Goal: Task Accomplishment & Management: Use online tool/utility

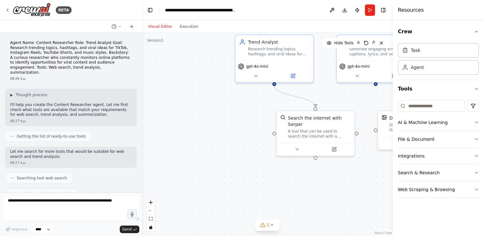
scroll to position [2134, 0]
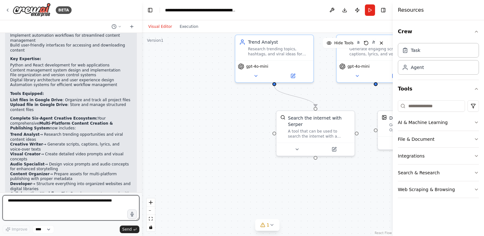
click at [115, 198] on textarea at bounding box center [71, 208] width 137 height 25
drag, startPoint x: 109, startPoint y: 202, endPoint x: 33, endPoint y: 203, distance: 76.1
click at [33, 203] on textarea at bounding box center [71, 208] width 137 height 25
paste textarea "**********"
type textarea "**********"
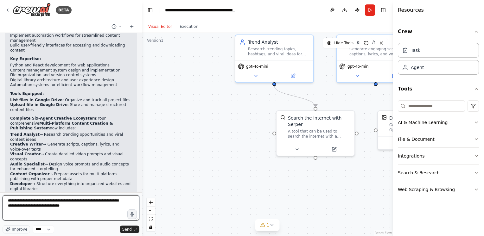
click at [68, 205] on textarea "**********" at bounding box center [71, 208] width 137 height 25
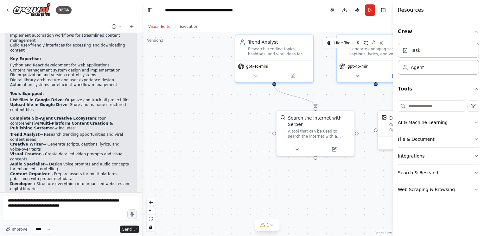
click at [101, 10] on div "BETA" at bounding box center [71, 10] width 142 height 20
click at [117, 2] on div "BETA" at bounding box center [71, 10] width 142 height 20
click at [132, 229] on button "Send" at bounding box center [130, 230] width 20 height 8
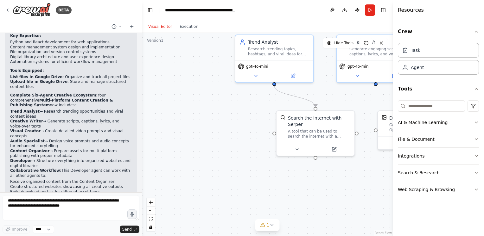
scroll to position [2160, 0]
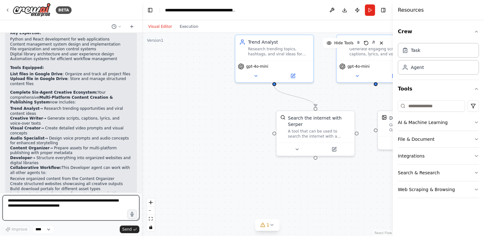
click at [108, 204] on textarea "**********" at bounding box center [71, 208] width 137 height 25
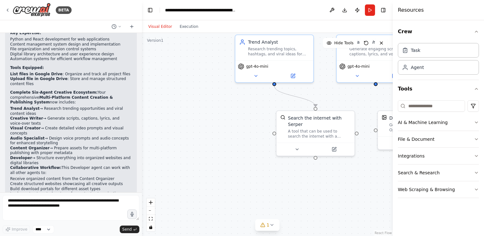
click at [333, 190] on div ".deletable-edge-delete-btn { width: 20px; height: 20px; border: 0px solid #ffff…" at bounding box center [267, 134] width 251 height 203
click at [273, 224] on icon at bounding box center [271, 225] width 5 height 5
click at [322, 206] on button at bounding box center [319, 205] width 11 height 8
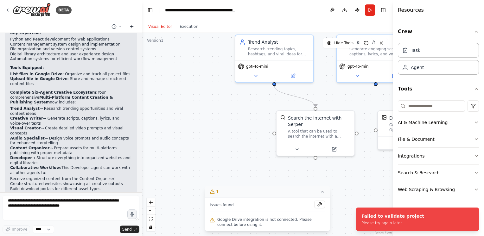
click at [131, 23] on button at bounding box center [132, 27] width 10 height 8
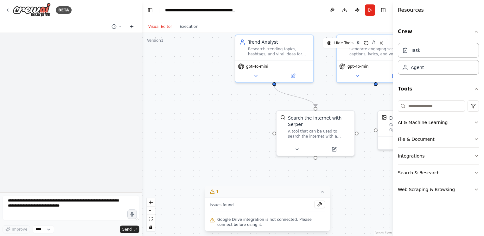
click at [132, 26] on icon at bounding box center [131, 26] width 5 height 5
click at [117, 28] on button at bounding box center [116, 27] width 15 height 8
click at [110, 42] on button "Agent Name: Content Researcher Role: Trend Analyst Goal: Research trending topi…" at bounding box center [103, 40] width 75 height 10
click at [134, 29] on button at bounding box center [132, 27] width 10 height 8
click at [323, 193] on icon at bounding box center [322, 191] width 3 height 1
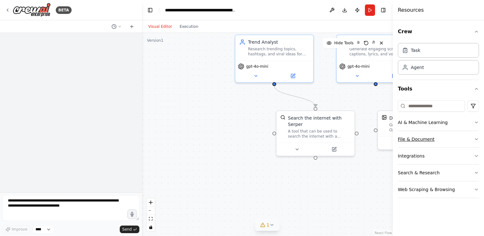
click at [477, 141] on button "File & Document" at bounding box center [438, 139] width 81 height 16
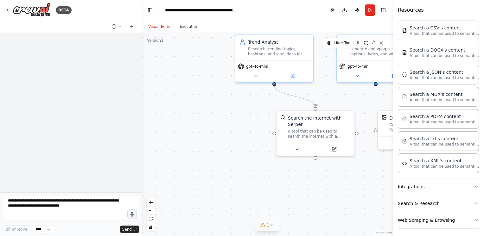
scroll to position [131, 0]
click at [469, 187] on button "Integrations" at bounding box center [438, 186] width 81 height 16
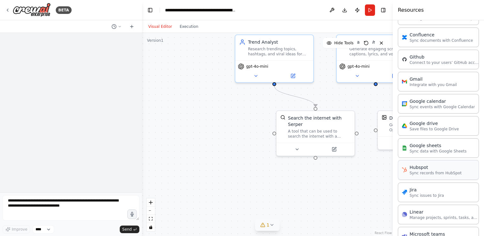
scroll to position [333, 0]
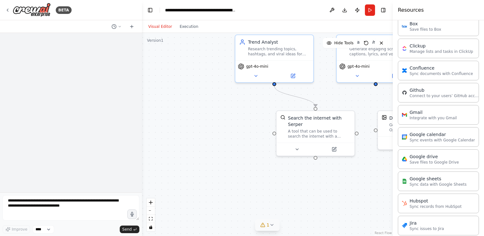
click at [449, 168] on div "Asana Connect to your users’ Asana accounts Box Save files to Box Clickup Manag…" at bounding box center [438, 203] width 81 height 422
click at [444, 160] on p "Save files to Google Drive" at bounding box center [434, 162] width 49 height 5
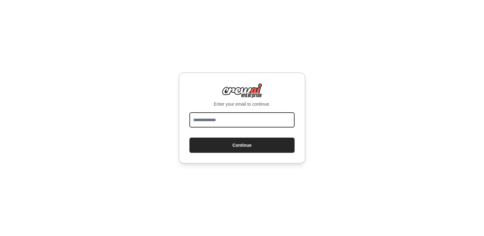
click at [236, 119] on input "email" at bounding box center [242, 120] width 105 height 15
type input "*"
type input "**********"
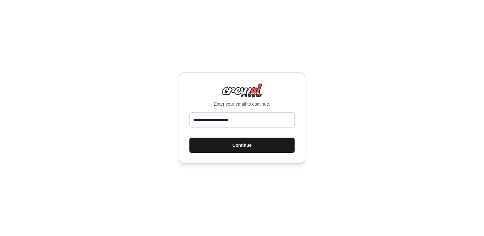
click at [258, 148] on button "Continue" at bounding box center [242, 145] width 105 height 15
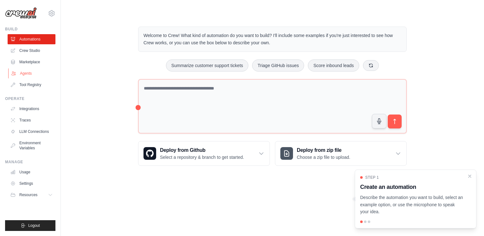
click at [38, 73] on link "Agents" at bounding box center [32, 73] width 48 height 10
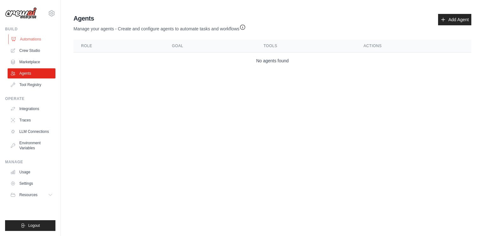
click at [30, 36] on link "Automations" at bounding box center [32, 39] width 48 height 10
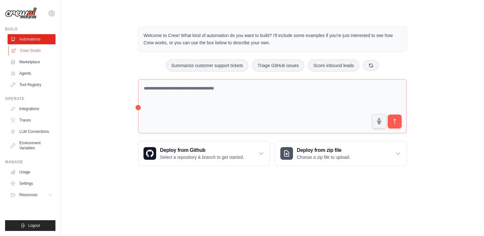
click at [33, 46] on link "Crew Studio" at bounding box center [32, 51] width 48 height 10
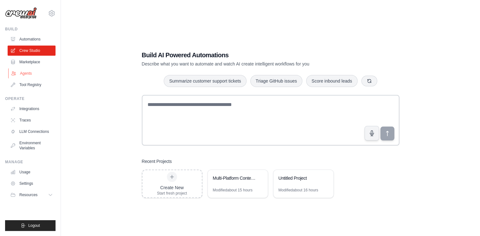
click at [22, 74] on link "Agents" at bounding box center [32, 73] width 48 height 10
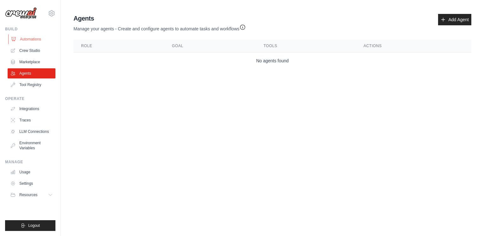
click at [25, 35] on link "Automations" at bounding box center [32, 39] width 48 height 10
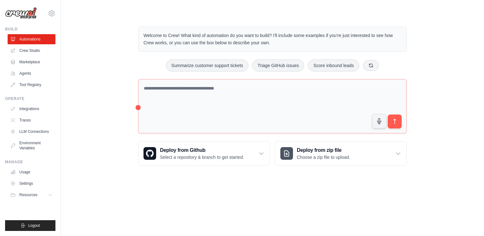
click at [364, 34] on p "Welcome to Crew! What kind of automation do you want to build? I'll include som…" at bounding box center [273, 39] width 258 height 15
click at [52, 15] on icon at bounding box center [52, 14] width 8 height 8
click at [98, 26] on div "Welcome to Crew! What kind of automation do you want to build? I'll include som…" at bounding box center [272, 96] width 403 height 160
click at [31, 81] on link "Tool Registry" at bounding box center [32, 85] width 48 height 10
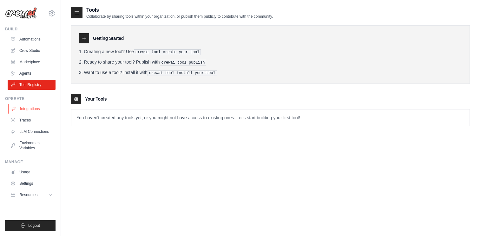
click at [29, 108] on link "Integrations" at bounding box center [32, 109] width 48 height 10
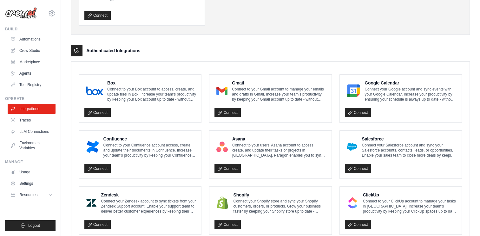
scroll to position [127, 0]
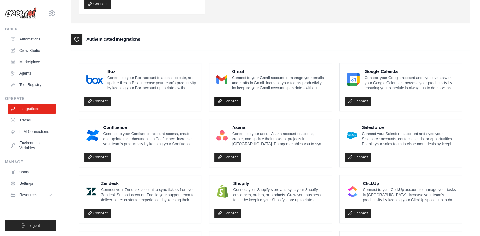
click at [236, 97] on link "Connect" at bounding box center [227, 101] width 26 height 9
click at [236, 99] on link "Connect" at bounding box center [227, 101] width 26 height 9
click at [363, 101] on link "Connect" at bounding box center [358, 101] width 26 height 9
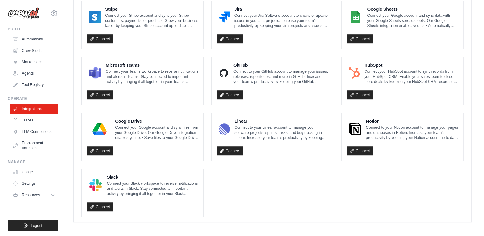
scroll to position [358, 0]
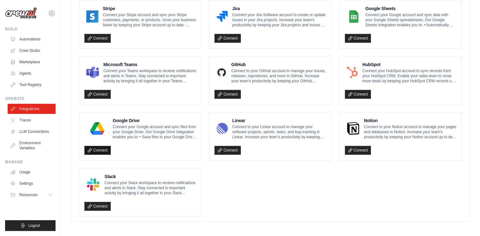
click at [89, 149] on icon at bounding box center [89, 150] width 3 height 3
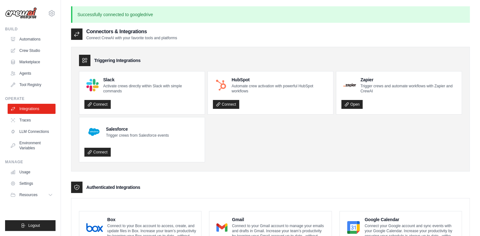
click at [270, 130] on ul "Slack Activate crews directly within Slack with simple commands Connect HubSpot…" at bounding box center [270, 116] width 383 height 91
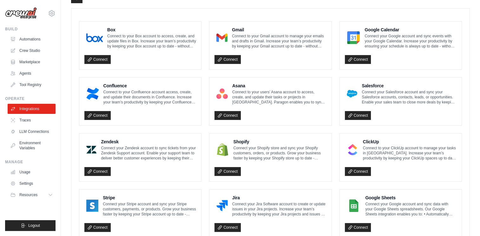
scroll to position [380, 0]
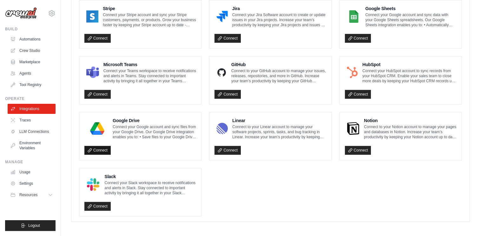
click at [102, 153] on link "Connect" at bounding box center [97, 150] width 26 height 9
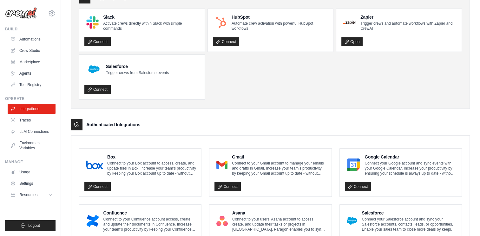
scroll to position [0, 0]
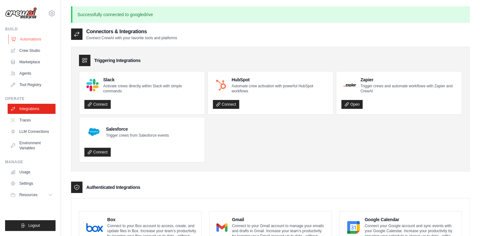
click at [38, 39] on link "Automations" at bounding box center [32, 39] width 48 height 10
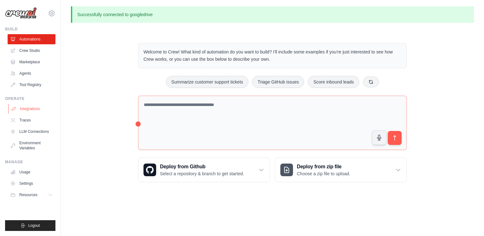
click at [33, 104] on link "Integrations" at bounding box center [32, 109] width 48 height 10
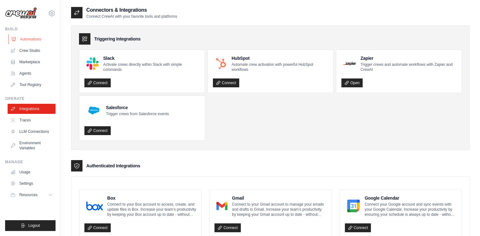
click at [35, 39] on link "Automations" at bounding box center [32, 39] width 48 height 10
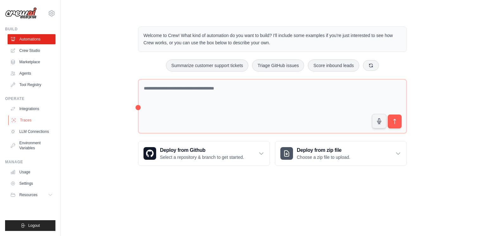
click at [22, 115] on link "Traces" at bounding box center [32, 120] width 48 height 10
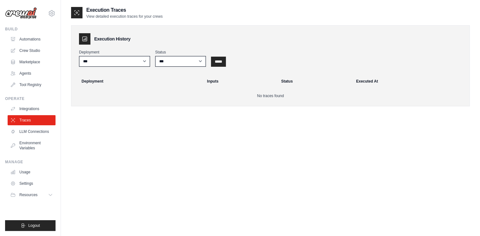
click at [22, 107] on link "Integrations" at bounding box center [32, 109] width 48 height 10
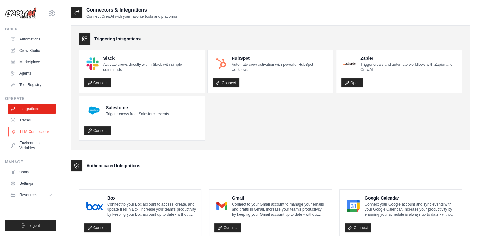
click at [38, 130] on link "LLM Connections" at bounding box center [32, 132] width 48 height 10
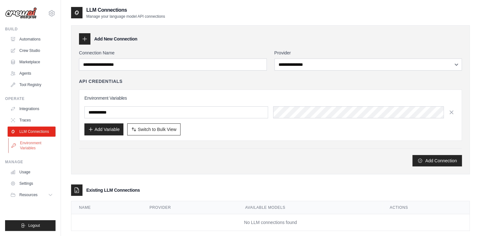
click at [39, 142] on link "Environment Variables" at bounding box center [32, 145] width 48 height 15
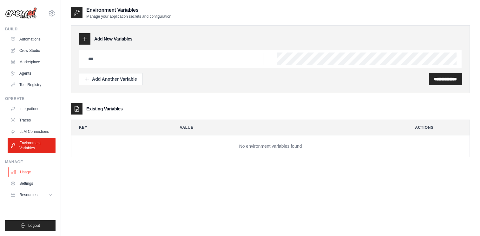
click at [35, 175] on link "Usage" at bounding box center [32, 172] width 48 height 10
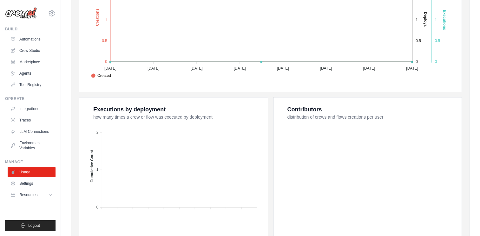
scroll to position [127, 0]
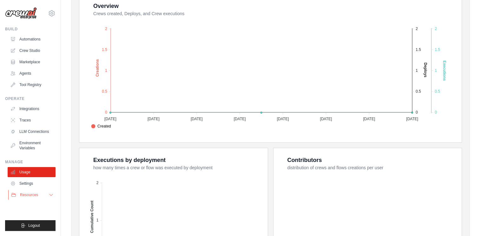
click at [43, 193] on button "Resources" at bounding box center [32, 195] width 48 height 10
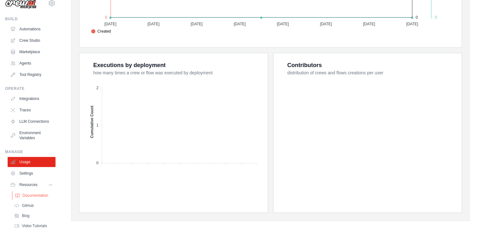
scroll to position [0, 0]
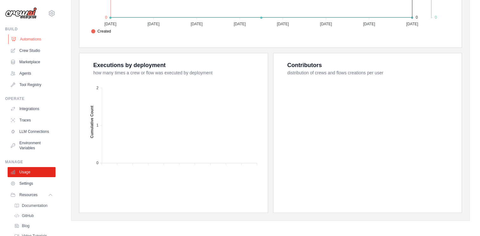
click at [33, 43] on link "Automations" at bounding box center [32, 39] width 48 height 10
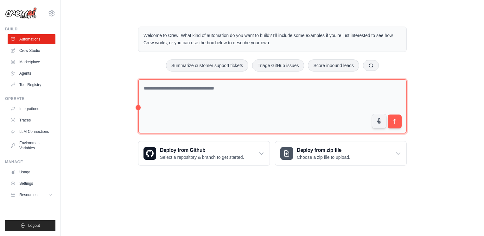
click at [207, 89] on textarea at bounding box center [272, 106] width 269 height 55
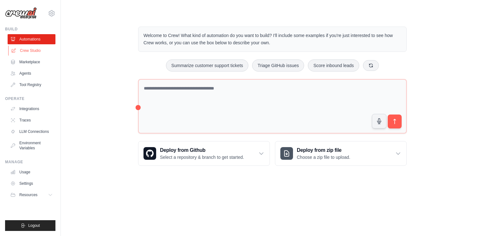
drag, startPoint x: 207, startPoint y: 89, endPoint x: 40, endPoint y: 50, distance: 171.7
click at [40, 50] on link "Crew Studio" at bounding box center [32, 51] width 48 height 10
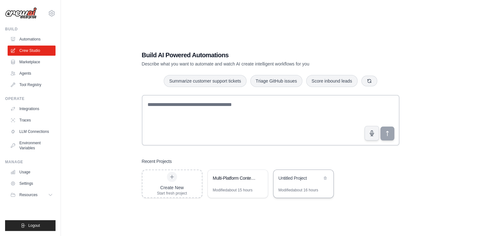
click at [283, 177] on div "Untitled Project" at bounding box center [299, 178] width 43 height 6
click at [242, 177] on div "Multi-Platform Content Creation & Publishing System" at bounding box center [234, 178] width 43 height 6
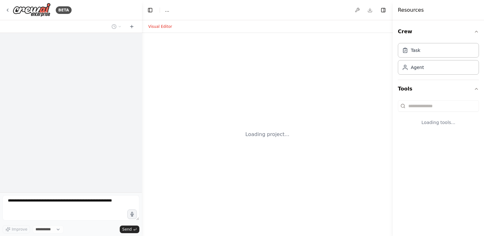
select select "****"
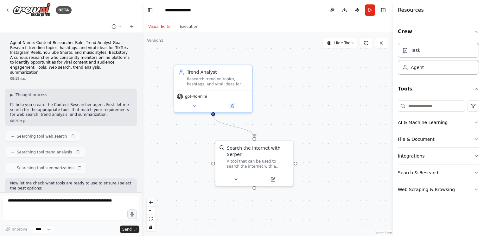
scroll to position [197, 0]
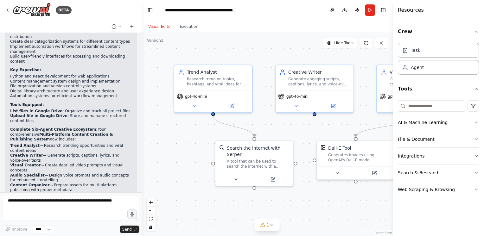
scroll to position [2134, 0]
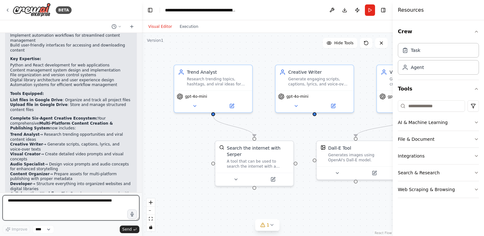
click at [95, 204] on textarea at bounding box center [71, 208] width 137 height 25
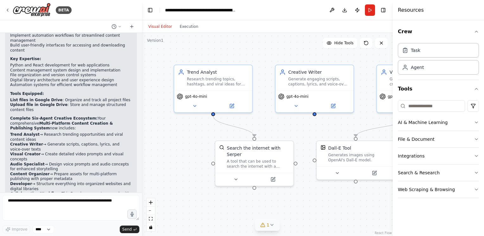
click at [272, 225] on icon at bounding box center [272, 225] width 3 height 1
click at [318, 205] on button at bounding box center [319, 205] width 11 height 8
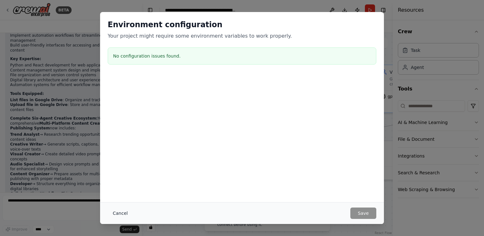
click at [114, 215] on button "Cancel" at bounding box center [120, 213] width 25 height 11
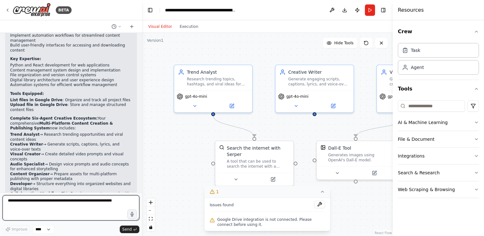
click at [49, 198] on textarea at bounding box center [71, 208] width 137 height 25
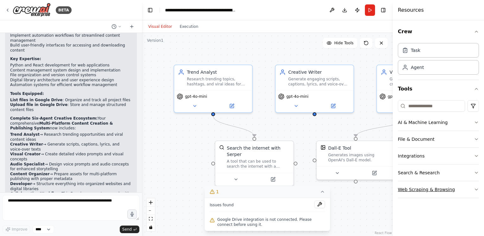
click at [421, 188] on button "Web Scraping & Browsing" at bounding box center [438, 190] width 81 height 16
click at [440, 190] on button "Web Scraping & Browsing" at bounding box center [438, 190] width 81 height 16
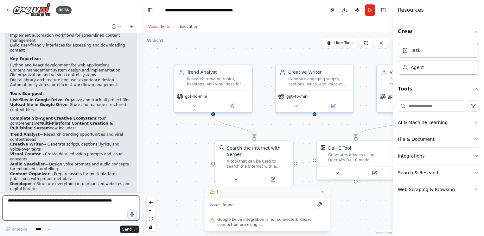
click at [61, 198] on textarea at bounding box center [71, 208] width 137 height 25
paste textarea "**********"
type textarea "**********"
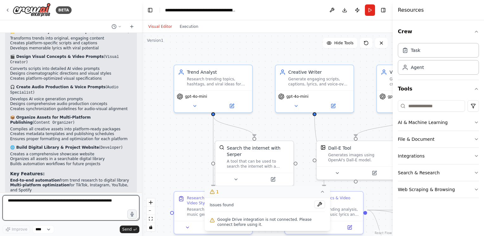
scroll to position [2646, 0]
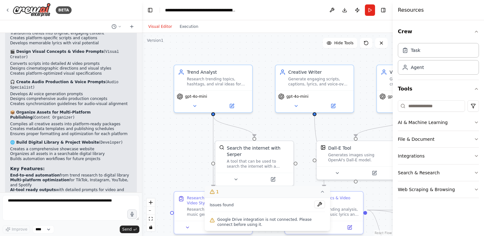
click at [293, 48] on div ".deletable-edge-delete-btn { width: 20px; height: 20px; border: 0px solid #ffff…" at bounding box center [267, 134] width 251 height 203
click at [322, 192] on icon at bounding box center [322, 192] width 5 height 5
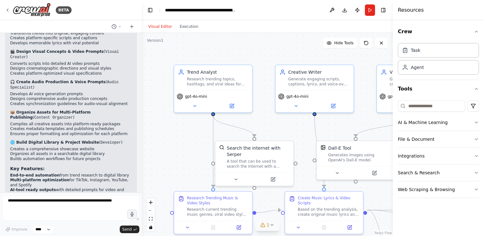
click at [273, 225] on icon at bounding box center [272, 225] width 3 height 1
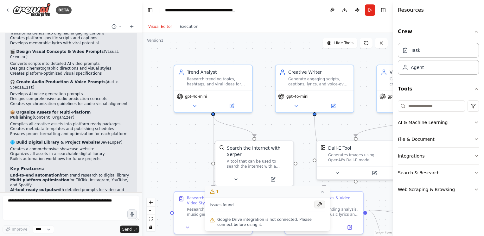
click at [320, 203] on button at bounding box center [319, 205] width 11 height 8
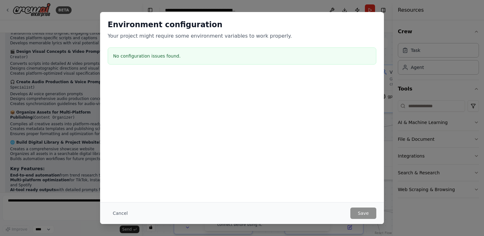
click at [289, 58] on h3 "No configuration issues found." at bounding box center [242, 56] width 258 height 6
click at [403, 35] on div "Environment configuration Your project might require some environment variables…" at bounding box center [242, 118] width 484 height 236
click at [126, 212] on button "Cancel" at bounding box center [120, 213] width 25 height 11
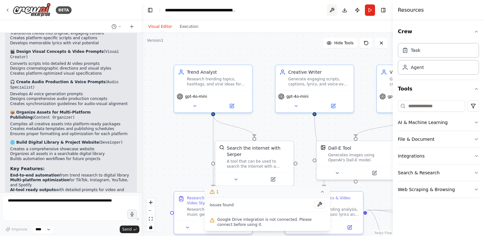
click at [330, 10] on button at bounding box center [332, 9] width 10 height 11
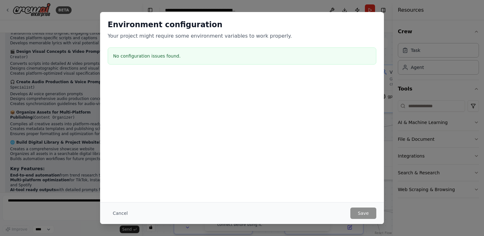
click at [325, 3] on div "Environment configuration Your project might require some environment variables…" at bounding box center [242, 118] width 484 height 236
click at [126, 212] on button "Cancel" at bounding box center [120, 213] width 25 height 11
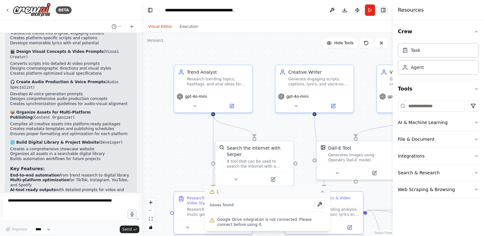
click at [379, 11] on button "Toggle Right Sidebar" at bounding box center [383, 10] width 9 height 9
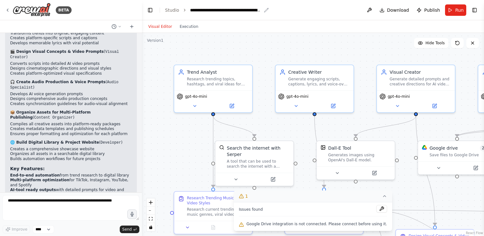
click at [200, 9] on div "**********" at bounding box center [225, 10] width 71 height 6
click at [8, 8] on icon at bounding box center [7, 10] width 5 height 5
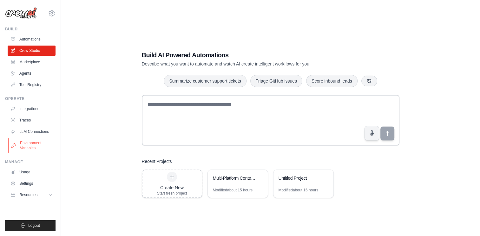
click at [29, 148] on link "Environment Variables" at bounding box center [32, 145] width 48 height 15
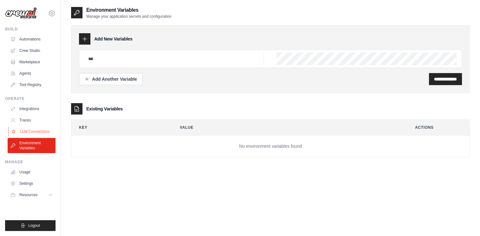
click at [32, 131] on link "LLM Connections" at bounding box center [32, 132] width 48 height 10
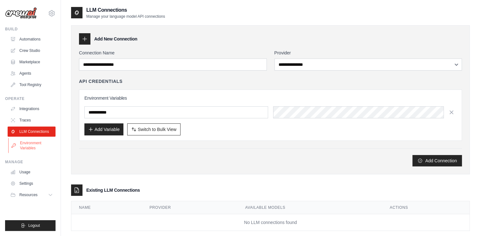
click at [33, 146] on link "Environment Variables" at bounding box center [32, 145] width 48 height 15
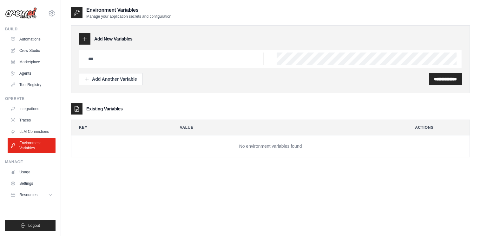
click at [106, 59] on input "text" at bounding box center [173, 59] width 179 height 13
type input "**********"
click at [401, 160] on div "**********" at bounding box center [270, 86] width 398 height 161
click at [386, 147] on td "No environment variables found" at bounding box center [270, 147] width 398 height 22
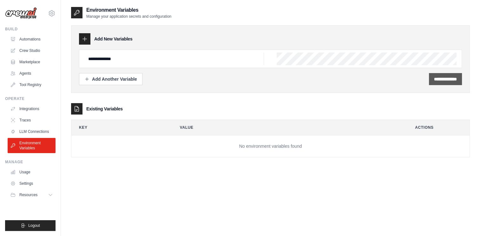
click at [434, 81] on input "**********" at bounding box center [445, 79] width 23 height 6
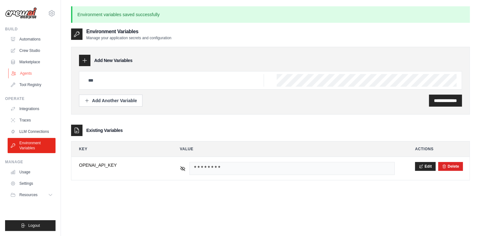
click at [37, 73] on link "Agents" at bounding box center [32, 73] width 48 height 10
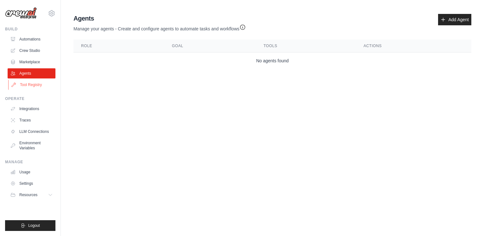
click at [38, 83] on link "Tool Registry" at bounding box center [32, 85] width 48 height 10
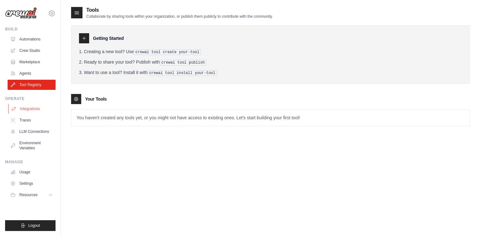
click at [41, 109] on link "Integrations" at bounding box center [32, 109] width 48 height 10
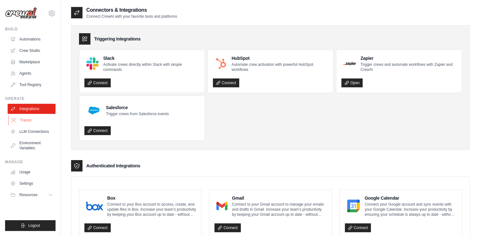
click at [40, 119] on link "Traces" at bounding box center [32, 120] width 48 height 10
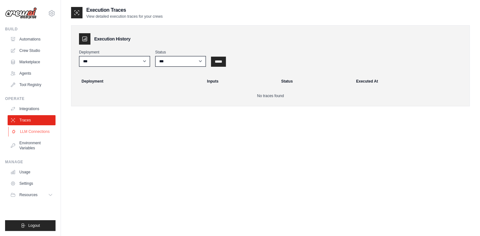
click at [41, 131] on link "LLM Connections" at bounding box center [32, 132] width 48 height 10
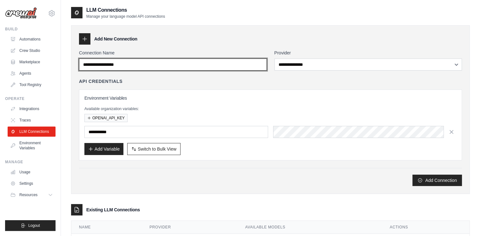
click at [174, 63] on input "Connection Name" at bounding box center [173, 65] width 188 height 12
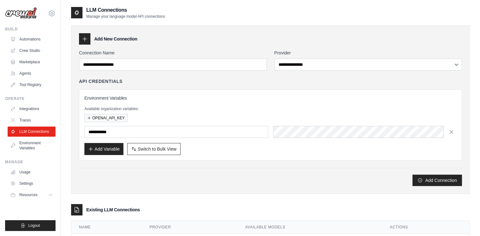
click at [189, 42] on div "Add New Connection" at bounding box center [270, 38] width 383 height 11
click at [87, 37] on icon at bounding box center [84, 39] width 6 height 6
click at [86, 38] on icon at bounding box center [84, 39] width 6 height 6
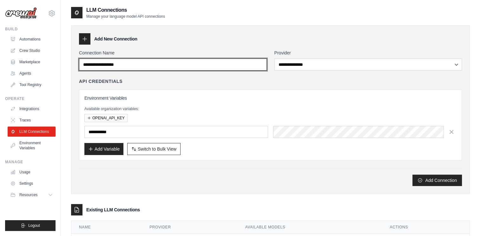
click at [141, 59] on input "Connection Name" at bounding box center [173, 65] width 188 height 12
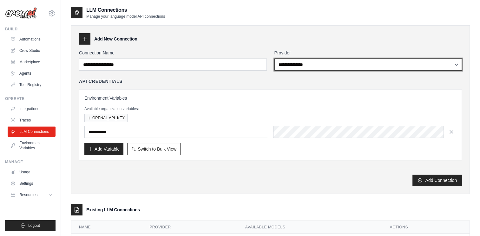
click at [313, 60] on select "**********" at bounding box center [368, 65] width 188 height 12
click at [297, 70] on select "**********" at bounding box center [368, 65] width 188 height 12
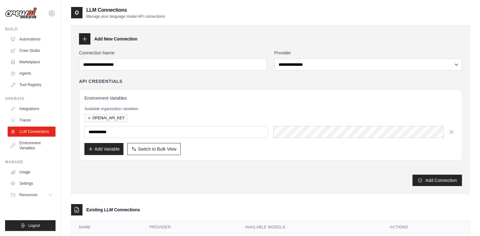
drag, startPoint x: 168, startPoint y: 81, endPoint x: 162, endPoint y: 76, distance: 8.3
click at [166, 79] on div "API Credentials" at bounding box center [270, 81] width 383 height 6
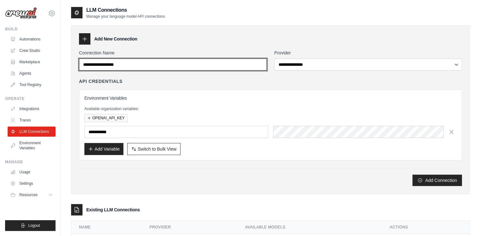
click at [156, 70] on input "Connection Name" at bounding box center [173, 65] width 188 height 12
click at [154, 67] on input "Connection Name" at bounding box center [173, 65] width 188 height 12
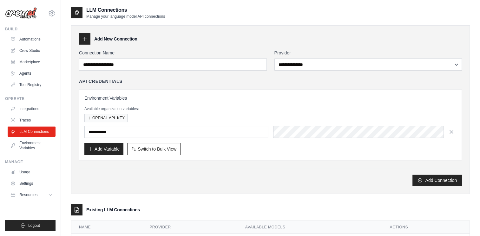
click at [88, 42] on div at bounding box center [84, 38] width 11 height 11
click at [87, 37] on icon at bounding box center [84, 39] width 6 height 6
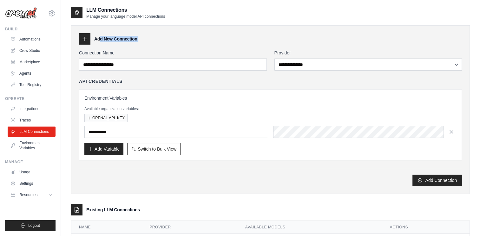
click at [87, 37] on icon at bounding box center [84, 39] width 6 height 6
drag, startPoint x: 87, startPoint y: 37, endPoint x: 84, endPoint y: 40, distance: 4.3
click at [84, 40] on icon at bounding box center [84, 39] width 6 height 6
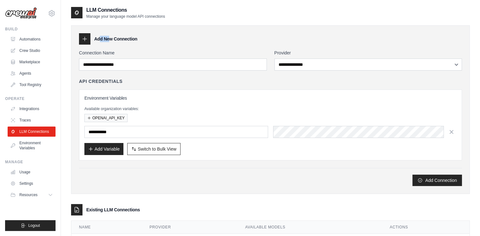
click at [84, 40] on icon at bounding box center [84, 39] width 6 height 6
click at [83, 39] on icon at bounding box center [84, 39] width 6 height 6
click at [170, 32] on div "**********" at bounding box center [270, 109] width 398 height 169
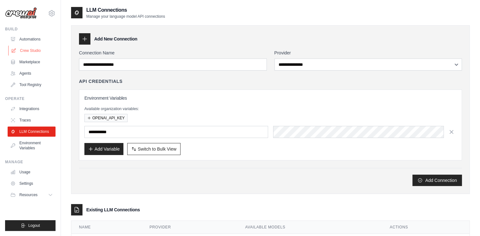
click at [38, 48] on link "Crew Studio" at bounding box center [32, 51] width 48 height 10
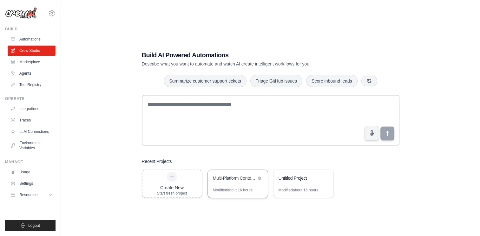
click at [231, 180] on div "Multi-Platform Content Creation & Publishing System" at bounding box center [234, 178] width 43 height 6
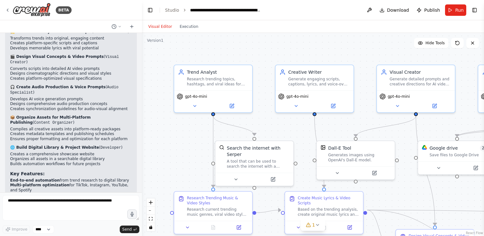
scroll to position [2646, 0]
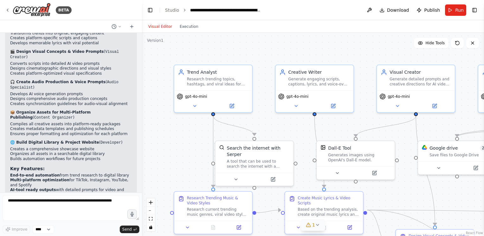
click at [317, 227] on icon at bounding box center [317, 225] width 5 height 5
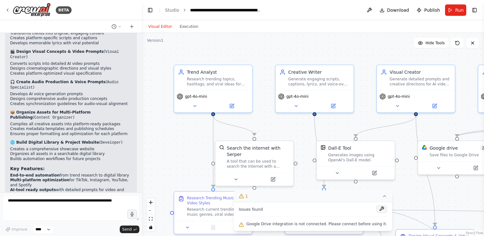
click at [377, 211] on button at bounding box center [382, 209] width 11 height 8
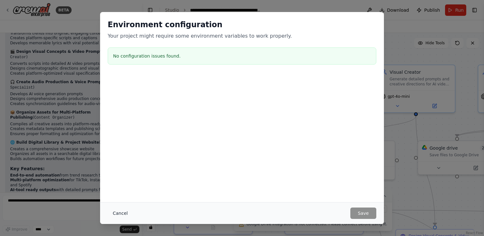
click at [124, 217] on button "Cancel" at bounding box center [120, 213] width 25 height 11
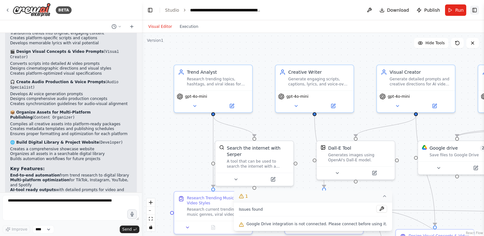
click at [475, 10] on button "Toggle Right Sidebar" at bounding box center [474, 10] width 9 height 9
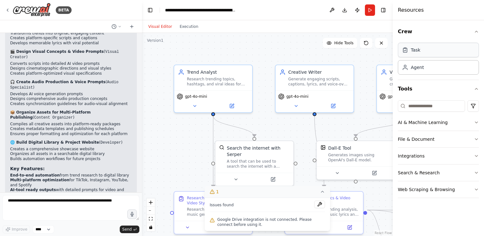
click at [417, 45] on div "Task" at bounding box center [438, 50] width 81 height 15
click at [454, 117] on button "AI & Machine Learning" at bounding box center [438, 122] width 81 height 16
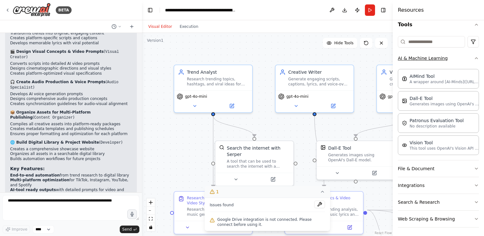
scroll to position [65, 0]
click at [420, 169] on button "File & Document" at bounding box center [438, 168] width 81 height 16
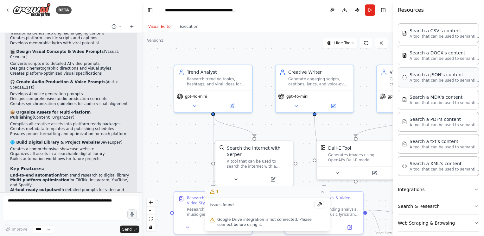
scroll to position [223, 0]
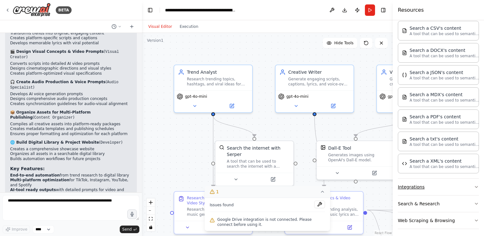
click at [426, 191] on button "Integrations" at bounding box center [438, 187] width 81 height 16
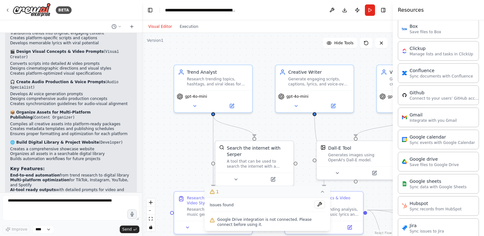
scroll to position [413, 0]
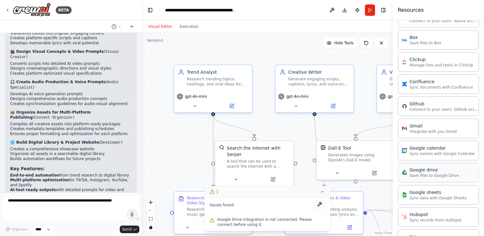
click at [431, 170] on div "Google drive" at bounding box center [434, 170] width 49 height 6
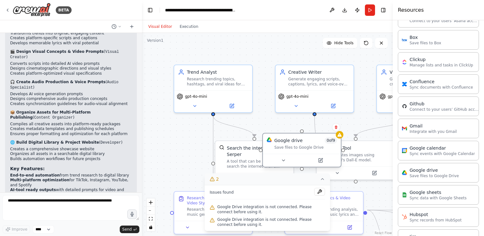
drag, startPoint x: 369, startPoint y: 143, endPoint x: 290, endPoint y: 148, distance: 78.8
click at [290, 148] on div "Save files to Google Drive" at bounding box center [305, 147] width 63 height 5
click at [337, 127] on icon at bounding box center [336, 127] width 3 height 3
click at [321, 128] on button "Confirm" at bounding box center [318, 128] width 23 height 8
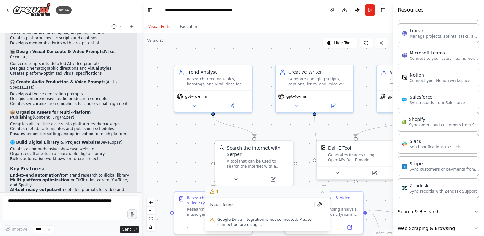
scroll to position [648, 0]
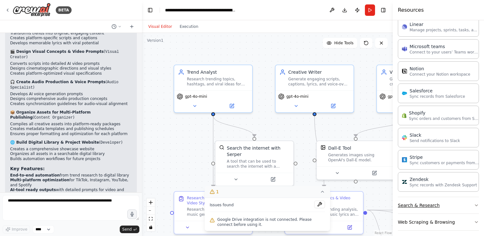
click at [446, 197] on button "Search & Research" at bounding box center [438, 205] width 81 height 16
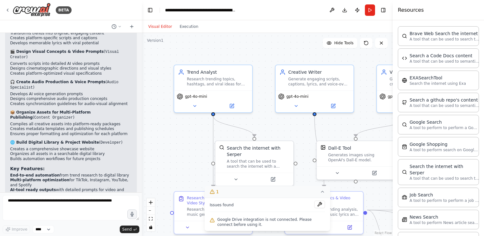
scroll to position [969, 0]
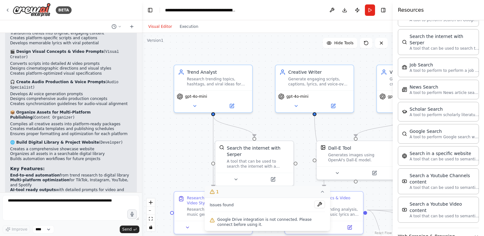
click at [454, 229] on button "Web Scraping & Browsing" at bounding box center [438, 237] width 81 height 16
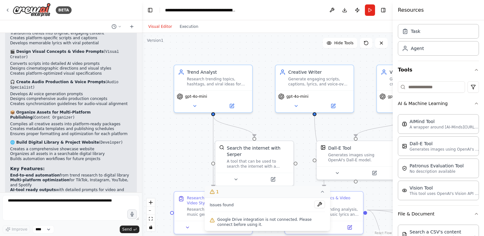
scroll to position [0, 0]
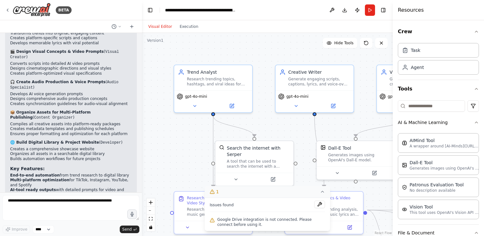
click at [265, 52] on div ".deletable-edge-delete-btn { width: 20px; height: 20px; border: 0px solid #ffff…" at bounding box center [267, 134] width 251 height 203
click at [10, 8] on icon at bounding box center [7, 10] width 5 height 5
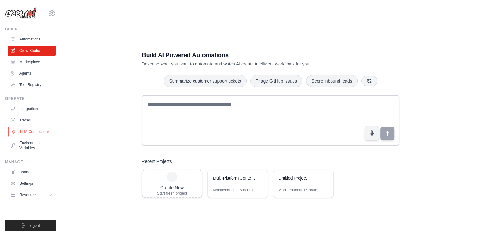
click at [25, 132] on link "LLM Connections" at bounding box center [32, 132] width 48 height 10
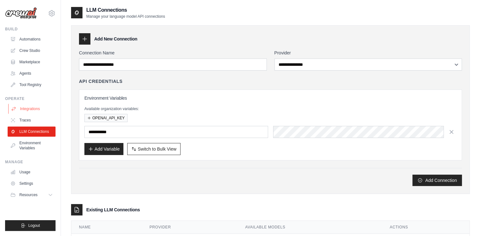
click at [17, 109] on link "Integrations" at bounding box center [32, 109] width 48 height 10
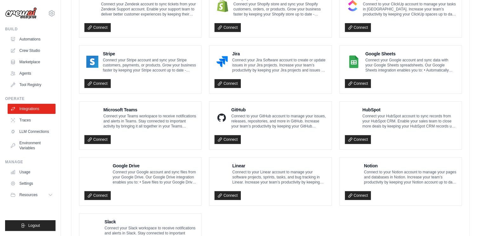
scroll to position [358, 0]
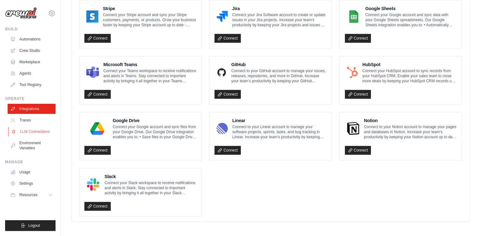
click at [11, 127] on link "LLM Connections" at bounding box center [32, 132] width 48 height 10
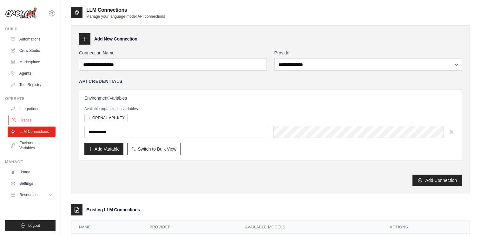
click at [11, 123] on link "Traces" at bounding box center [32, 120] width 48 height 10
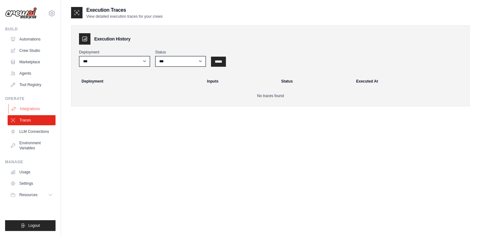
click at [22, 112] on link "Integrations" at bounding box center [32, 109] width 48 height 10
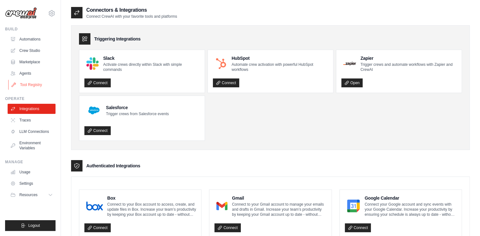
click at [27, 89] on link "Tool Registry" at bounding box center [32, 85] width 48 height 10
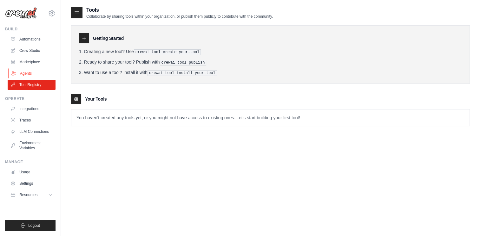
click at [27, 72] on link "Agents" at bounding box center [32, 73] width 48 height 10
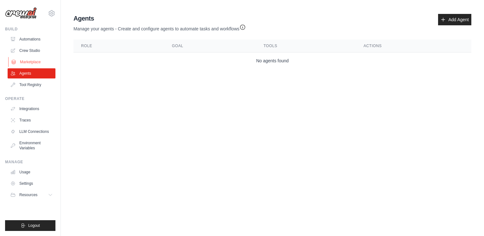
click at [27, 61] on link "Marketplace" at bounding box center [32, 62] width 48 height 10
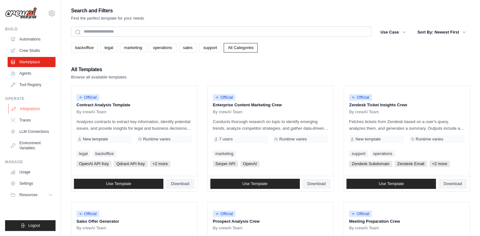
click at [39, 111] on link "Integrations" at bounding box center [32, 109] width 48 height 10
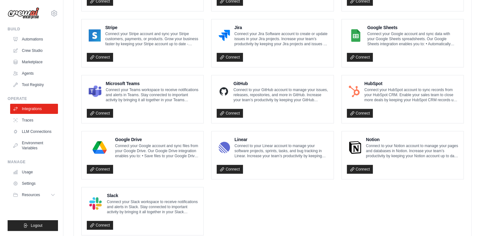
scroll to position [358, 0]
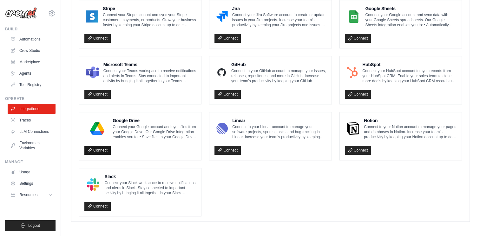
click at [99, 150] on link "Connect" at bounding box center [97, 150] width 26 height 9
click at [244, 182] on ul "Box Connect to your Box account to access, create, and update files in Box. Inc…" at bounding box center [270, 24] width 383 height 385
click at [27, 51] on link "Crew Studio" at bounding box center [32, 51] width 48 height 10
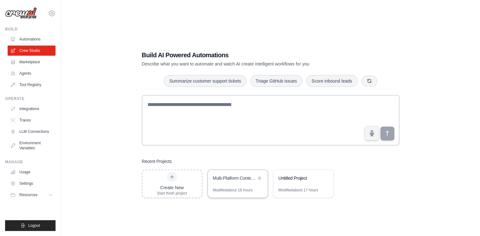
click at [240, 183] on div "Multi-Platform Content Creation & Publishing System" at bounding box center [238, 179] width 60 height 18
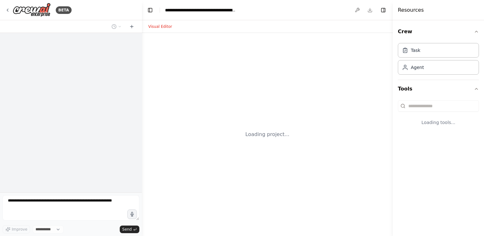
select select "****"
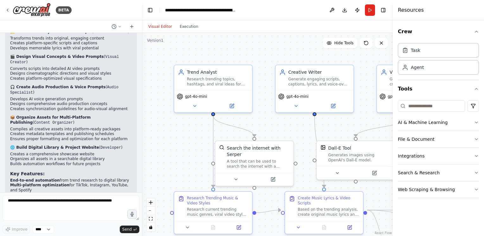
scroll to position [2646, 0]
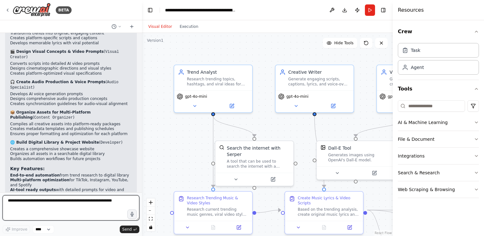
click at [58, 204] on textarea at bounding box center [71, 208] width 137 height 25
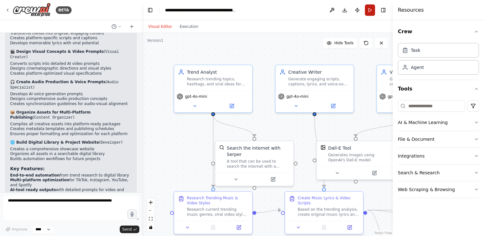
click at [374, 14] on button "Run" at bounding box center [370, 9] width 10 height 11
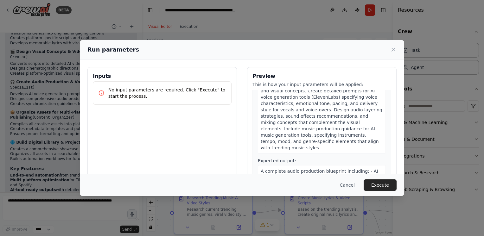
scroll to position [697, 0]
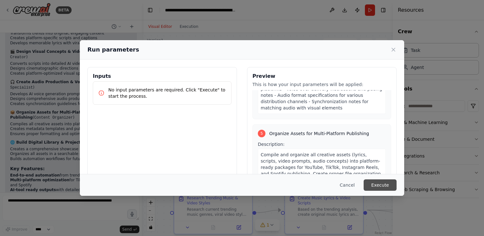
click at [375, 185] on button "Execute" at bounding box center [380, 185] width 33 height 11
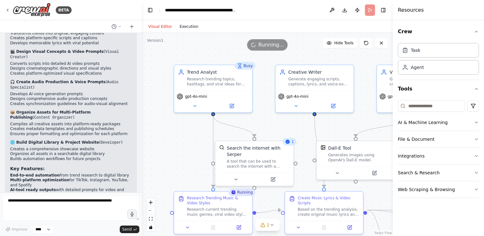
click at [193, 23] on button "Execution" at bounding box center [189, 27] width 26 height 8
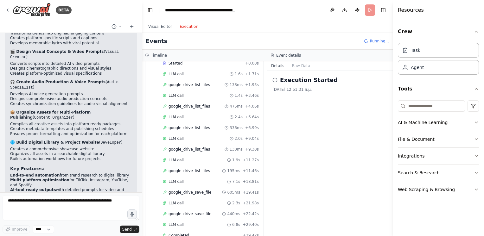
scroll to position [762, 0]
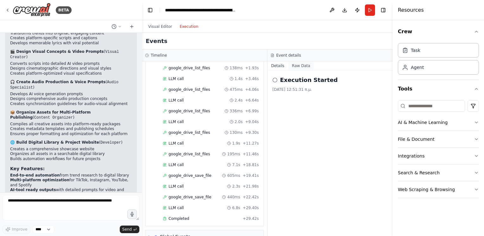
click at [305, 67] on button "Raw Data" at bounding box center [301, 65] width 26 height 9
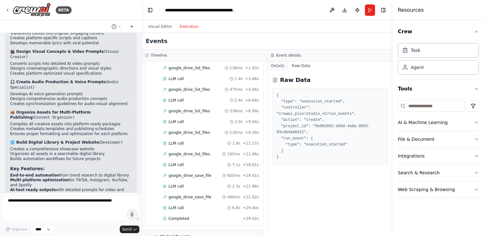
click at [282, 63] on button "Details" at bounding box center [278, 65] width 21 height 9
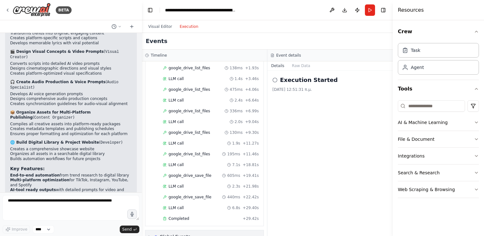
click at [147, 231] on div "▶ Global Events" at bounding box center [204, 237] width 118 height 13
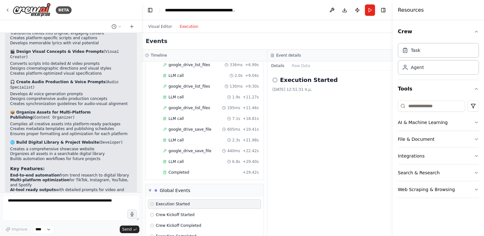
scroll to position [809, 0]
click at [182, 234] on span "Execution Completed" at bounding box center [176, 236] width 41 height 5
click at [183, 223] on span "Crew Kickoff Completed" at bounding box center [178, 225] width 45 height 5
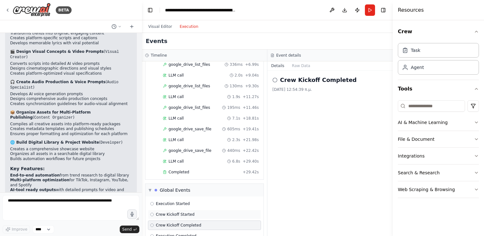
click at [181, 212] on span "Crew Kickoff Started" at bounding box center [175, 214] width 39 height 5
click at [181, 202] on span "Execution Started" at bounding box center [173, 204] width 34 height 5
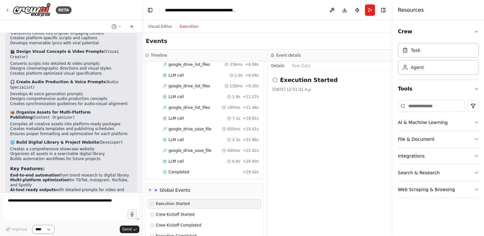
click at [54, 230] on select "****" at bounding box center [44, 230] width 22 height 8
click at [65, 229] on div "Improve **** Send" at bounding box center [71, 230] width 137 height 8
drag, startPoint x: 137, startPoint y: 221, endPoint x: 140, endPoint y: 221, distance: 3.2
click at [140, 221] on div "BETA Agent Name: Content Researcher Role: Trend Analyst Goal: Research trending…" at bounding box center [71, 118] width 142 height 236
click at [132, 27] on icon at bounding box center [132, 26] width 0 height 3
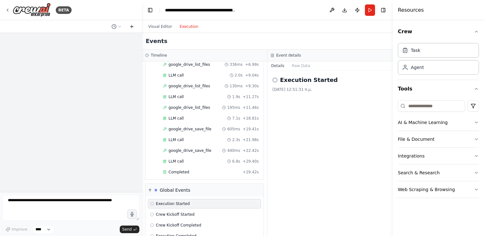
scroll to position [0, 0]
click at [132, 27] on icon at bounding box center [132, 26] width 0 height 3
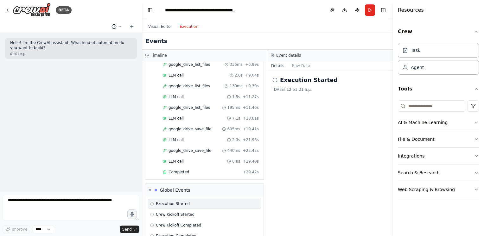
click at [120, 26] on icon at bounding box center [120, 26] width 2 height 1
click at [100, 60] on span "Create a crew with these 6 agents and let them collaborate on the AI Music & Vi…" at bounding box center [89, 59] width 40 height 5
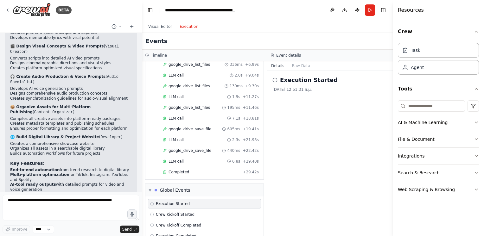
scroll to position [2646, 0]
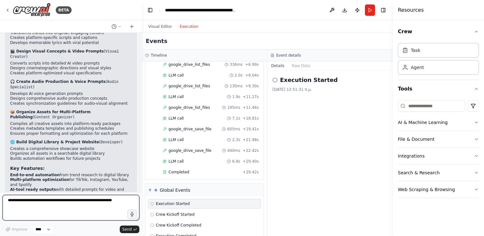
click at [66, 197] on textarea at bounding box center [71, 208] width 137 height 26
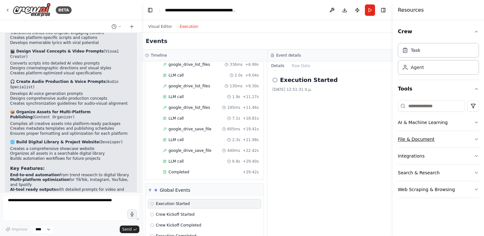
click at [446, 139] on button "File & Document" at bounding box center [438, 139] width 81 height 16
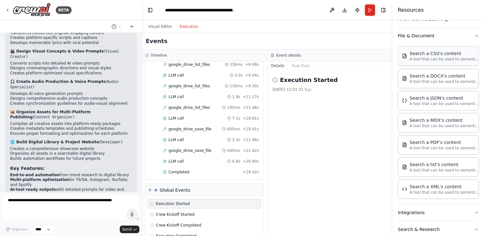
scroll to position [127, 0]
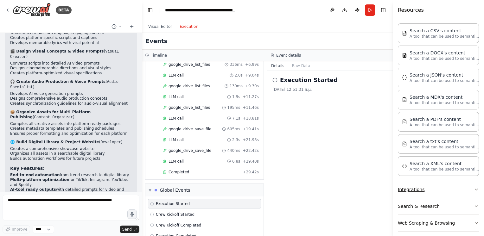
click at [440, 185] on button "Integrations" at bounding box center [438, 190] width 81 height 16
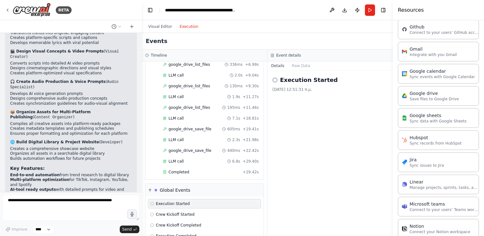
scroll to position [365, 0]
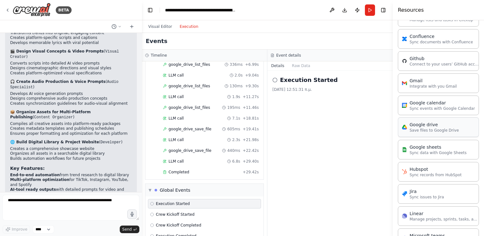
click at [425, 132] on div "Google drive Save files to Google Drive" at bounding box center [438, 128] width 81 height 20
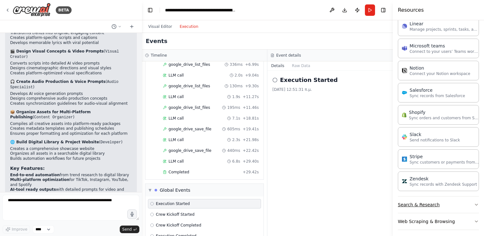
click at [441, 200] on button "Search & Research" at bounding box center [438, 205] width 81 height 16
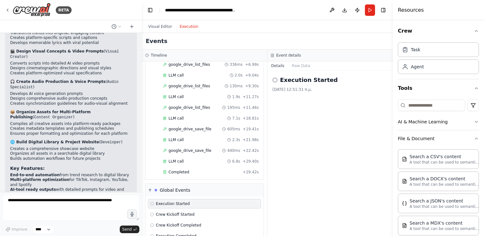
scroll to position [0, 0]
click at [421, 5] on div "Resources" at bounding box center [438, 10] width 91 height 20
click at [420, 10] on h4 "Resources" at bounding box center [411, 10] width 26 height 8
click at [10, 11] on icon at bounding box center [7, 10] width 5 height 5
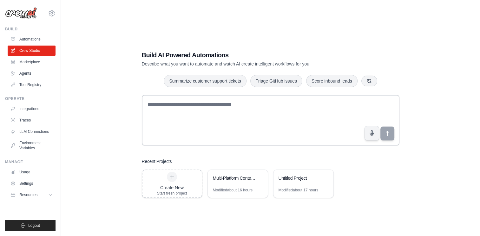
click at [461, 102] on div "Build AI Powered Automations Describe what you want to automate and watch AI cr…" at bounding box center [270, 124] width 398 height 236
click at [28, 35] on link "Automations" at bounding box center [32, 39] width 48 height 10
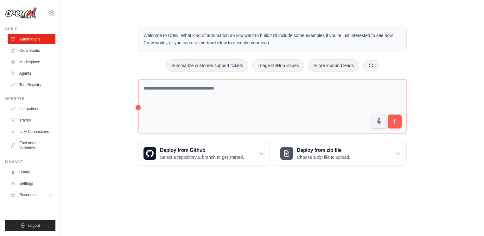
click at [36, 53] on link "Crew Studio" at bounding box center [32, 51] width 48 height 10
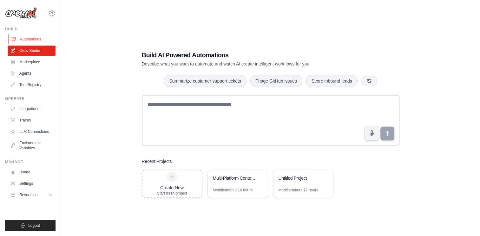
click at [23, 37] on link "Automations" at bounding box center [32, 39] width 48 height 10
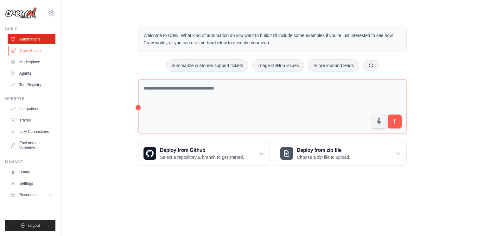
click at [34, 48] on link "Crew Studio" at bounding box center [32, 51] width 48 height 10
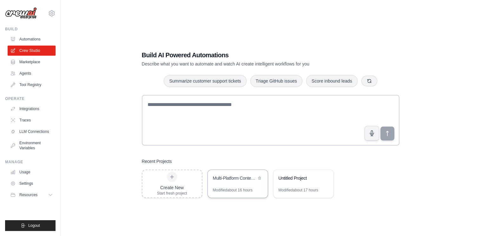
click at [219, 181] on div "Multi-Platform Content Creation & Publishing System" at bounding box center [234, 178] width 43 height 6
click at [29, 110] on link "Integrations" at bounding box center [32, 109] width 48 height 10
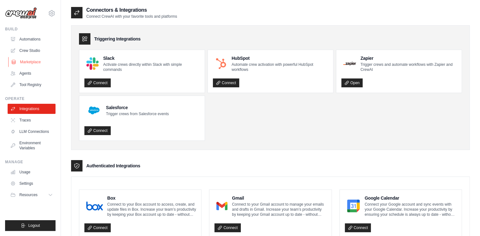
click at [34, 61] on link "Marketplace" at bounding box center [32, 62] width 48 height 10
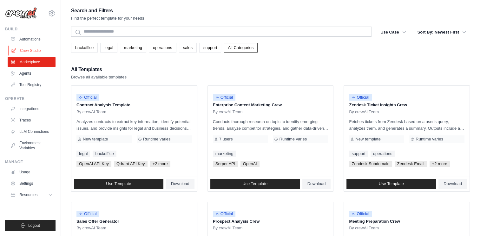
click at [36, 50] on link "Crew Studio" at bounding box center [32, 51] width 48 height 10
click at [36, 58] on link "Marketplace" at bounding box center [32, 62] width 48 height 10
click at [35, 48] on link "Crew Studio" at bounding box center [32, 51] width 48 height 10
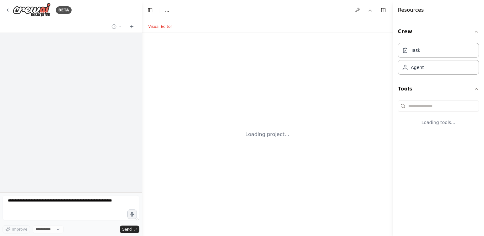
select select "****"
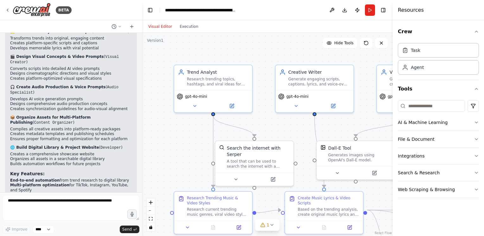
scroll to position [2646, 0]
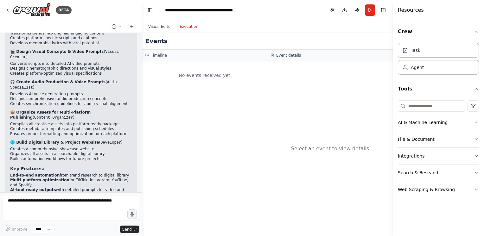
click at [179, 27] on button "Execution" at bounding box center [189, 27] width 26 height 8
click at [164, 27] on button "Visual Editor" at bounding box center [160, 27] width 31 height 8
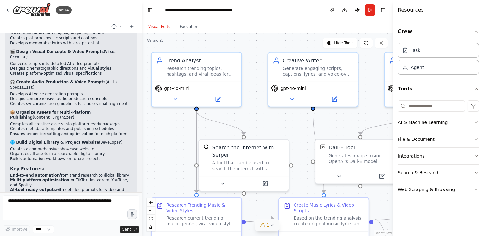
click at [273, 228] on button "1" at bounding box center [267, 226] width 24 height 12
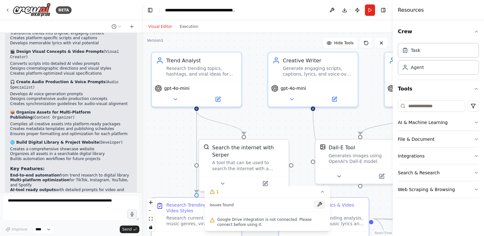
click at [323, 206] on button at bounding box center [319, 205] width 11 height 8
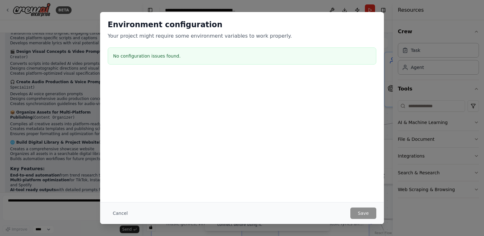
click at [402, 192] on div "Environment configuration Your project might require some environment variables…" at bounding box center [242, 118] width 484 height 236
click at [397, 48] on div "Environment configuration Your project might require some environment variables…" at bounding box center [242, 118] width 484 height 236
click at [111, 213] on button "Cancel" at bounding box center [120, 213] width 25 height 11
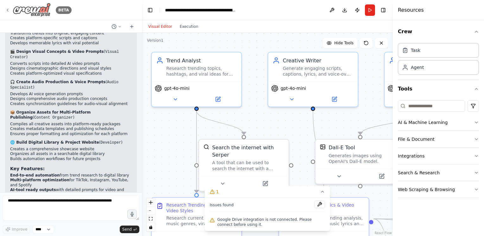
click at [6, 6] on div "BETA" at bounding box center [38, 10] width 67 height 14
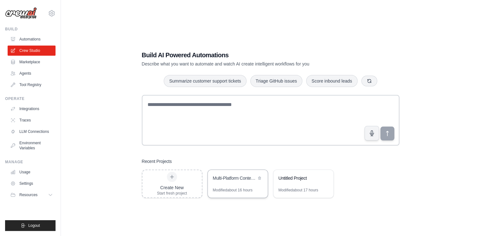
click at [229, 183] on div "Multi-Platform Content Creation & Publishing System" at bounding box center [238, 179] width 60 height 18
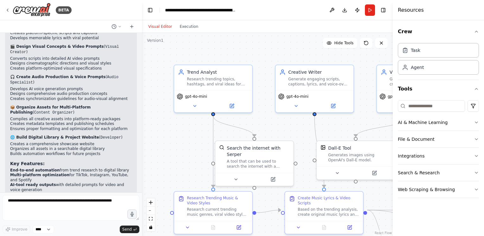
scroll to position [2646, 0]
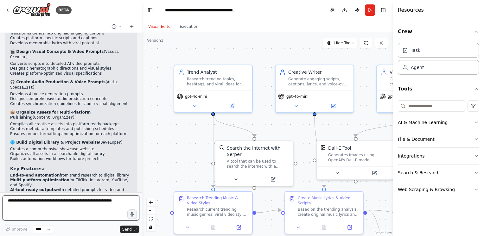
click at [62, 199] on textarea at bounding box center [71, 208] width 137 height 25
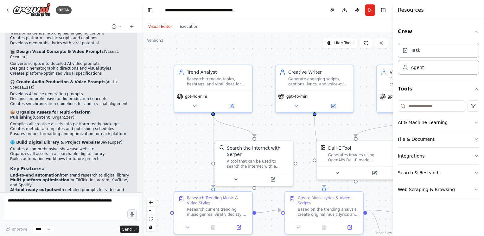
click at [118, 22] on div at bounding box center [71, 26] width 142 height 13
click at [118, 24] on button at bounding box center [116, 27] width 15 height 8
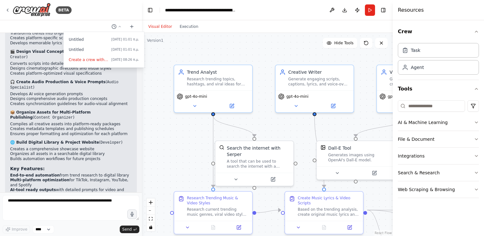
drag, startPoint x: 98, startPoint y: 49, endPoint x: 40, endPoint y: 48, distance: 58.4
click at [40, 48] on div at bounding box center [71, 118] width 142 height 236
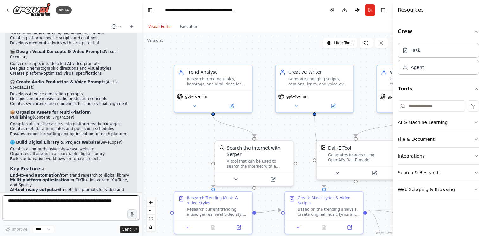
click at [47, 205] on textarea at bounding box center [71, 208] width 137 height 25
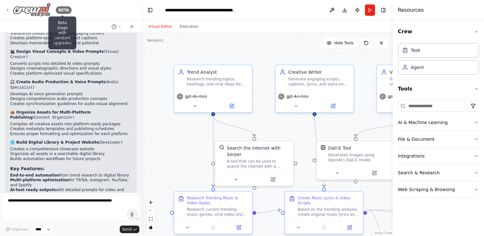
click at [61, 12] on div "BETA" at bounding box center [64, 10] width 16 height 8
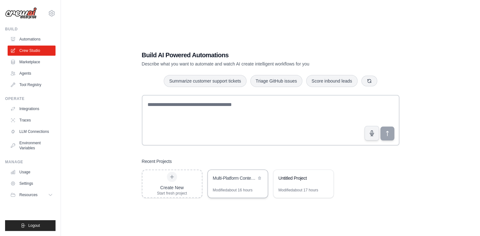
click at [223, 182] on div "Multi-Platform Content Creation & Publishing System" at bounding box center [234, 179] width 43 height 8
click at [222, 175] on div "Multi-Platform Content Creation & Publishing System" at bounding box center [234, 178] width 43 height 6
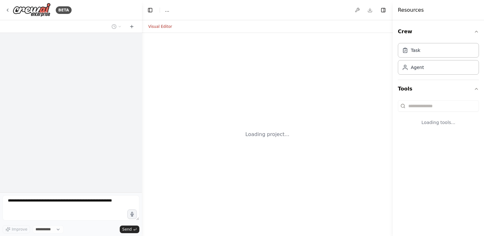
select select "****"
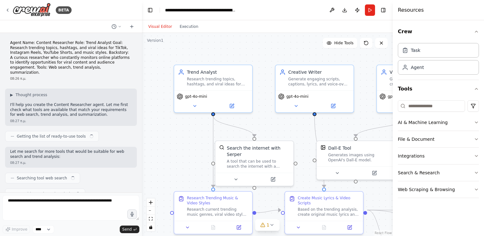
scroll to position [2651, 0]
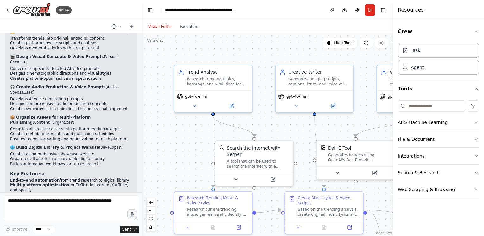
scroll to position [2646, 0]
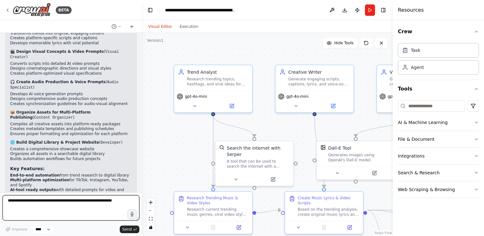
click at [70, 197] on textarea at bounding box center [71, 208] width 137 height 25
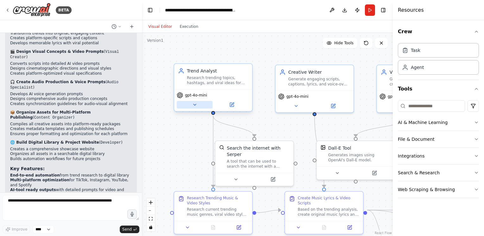
click at [197, 102] on icon at bounding box center [194, 104] width 5 height 5
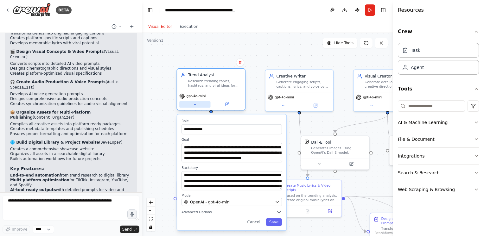
click at [197, 103] on button at bounding box center [194, 104] width 31 height 7
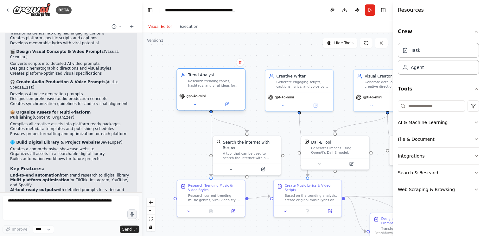
click at [194, 97] on span "gpt-4o-mini" at bounding box center [196, 96] width 19 height 4
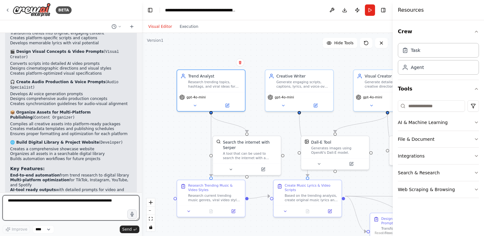
click at [42, 201] on textarea at bounding box center [71, 208] width 137 height 25
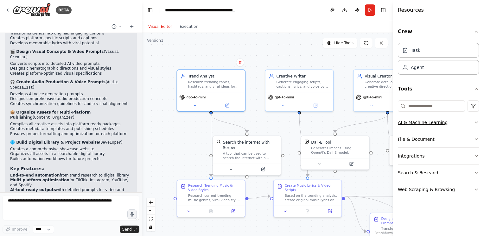
click at [474, 125] on button "AI & Machine Learning" at bounding box center [438, 122] width 81 height 16
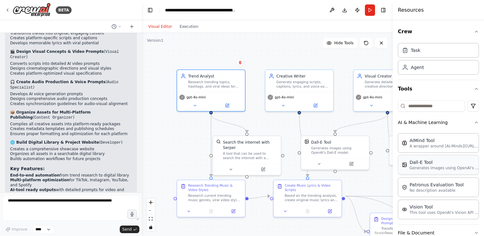
scroll to position [65, 0]
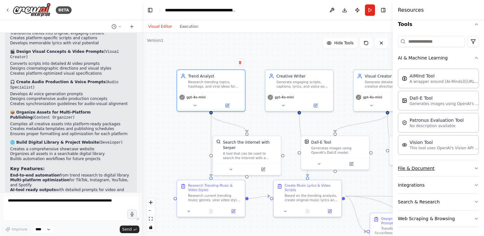
click at [454, 161] on button "File & Document" at bounding box center [438, 168] width 81 height 16
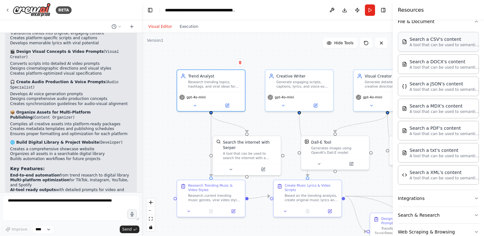
scroll to position [224, 0]
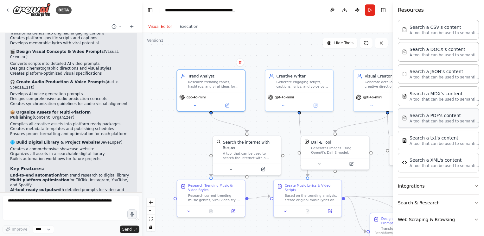
click at [461, 116] on div "Search a PDF's content" at bounding box center [445, 116] width 70 height 6
click at [465, 115] on div "Search a PDF's content" at bounding box center [445, 116] width 70 height 6
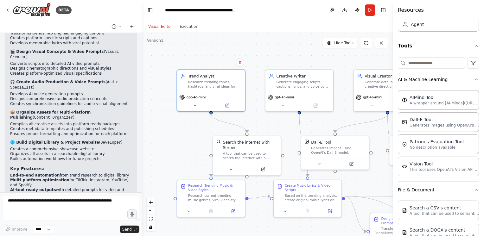
scroll to position [0, 0]
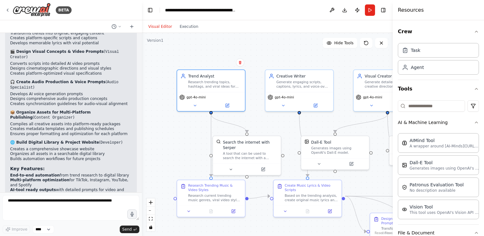
drag, startPoint x: 17, startPoint y: 229, endPoint x: 9, endPoint y: 223, distance: 10.6
click at [9, 223] on div at bounding box center [71, 210] width 137 height 28
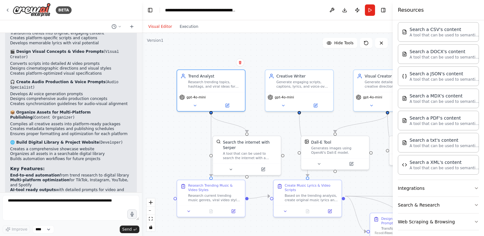
scroll to position [224, 0]
